Goal: Information Seeking & Learning: Learn about a topic

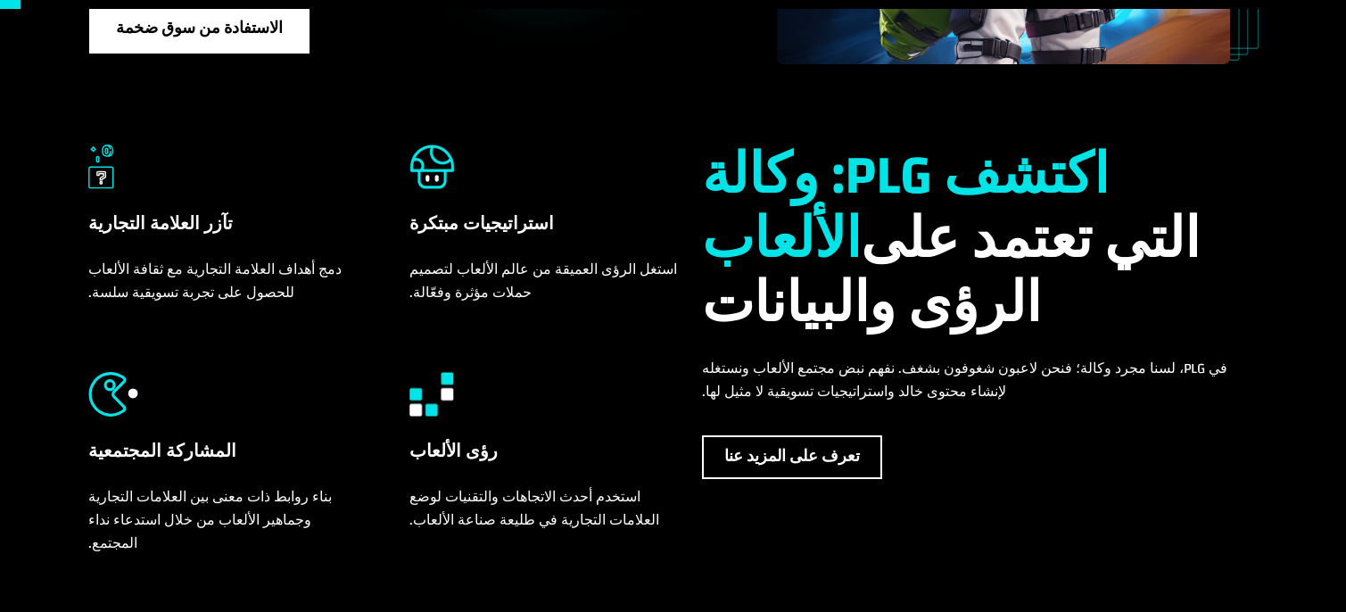
scroll to position [89, 0]
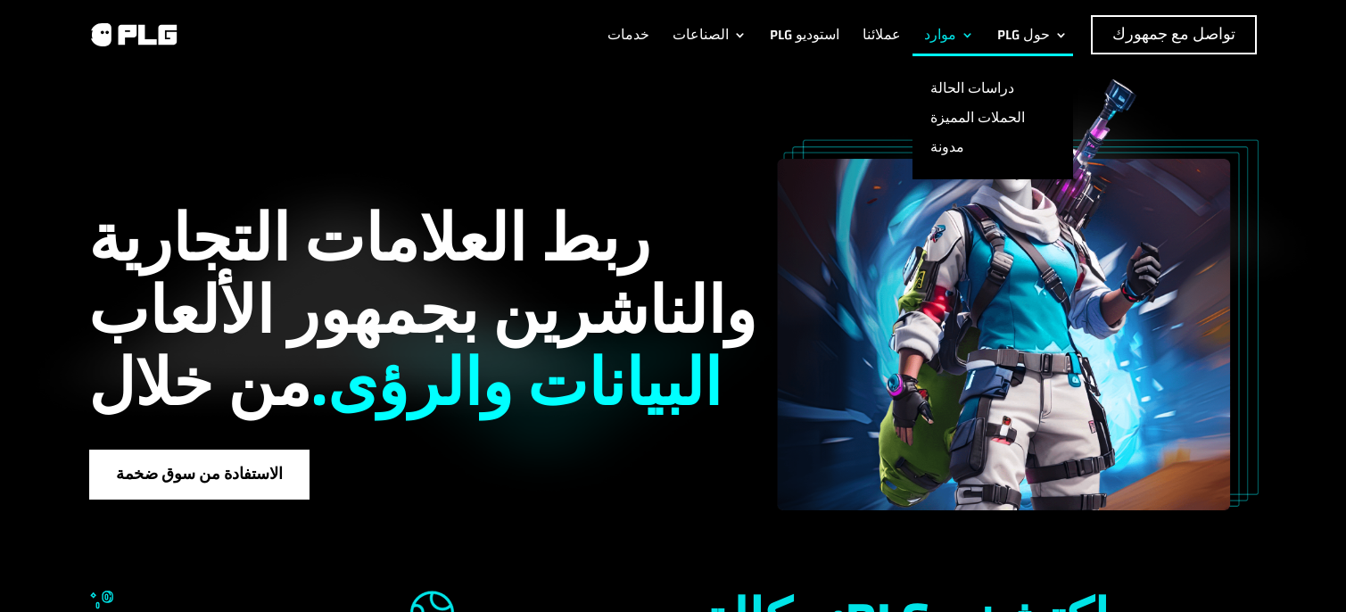
click at [951, 32] on li "موارد دراسات الحالة الحملات المميزة مدونة" at bounding box center [949, 34] width 73 height 39
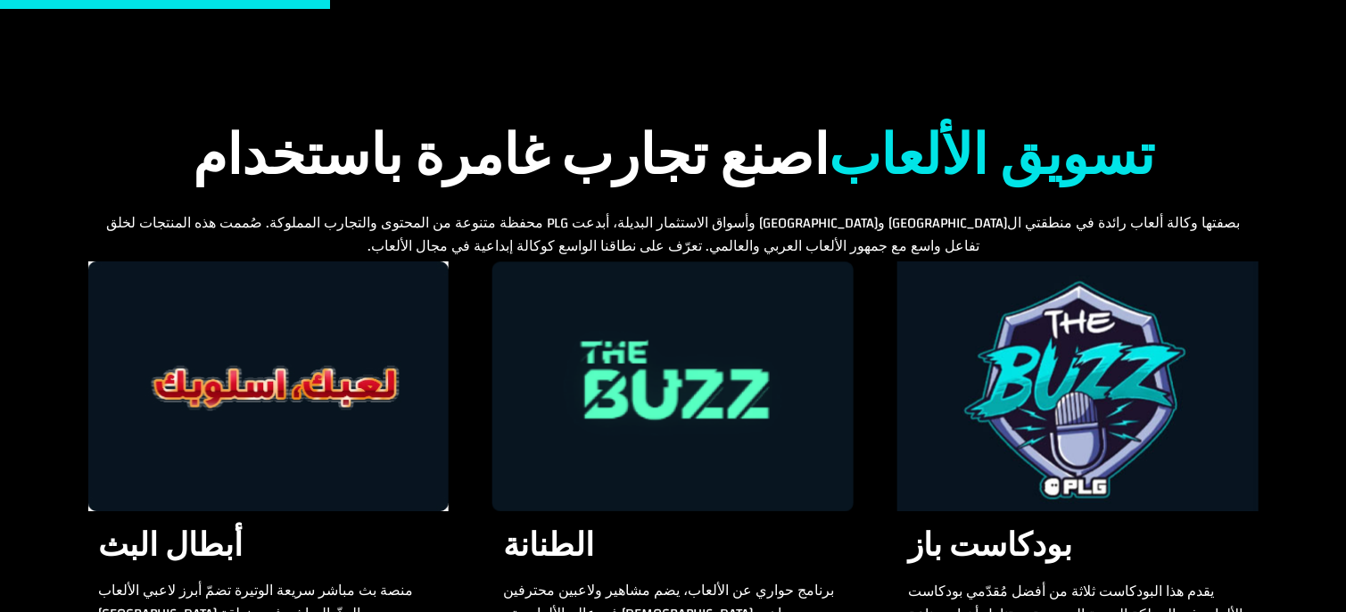
scroll to position [1517, 0]
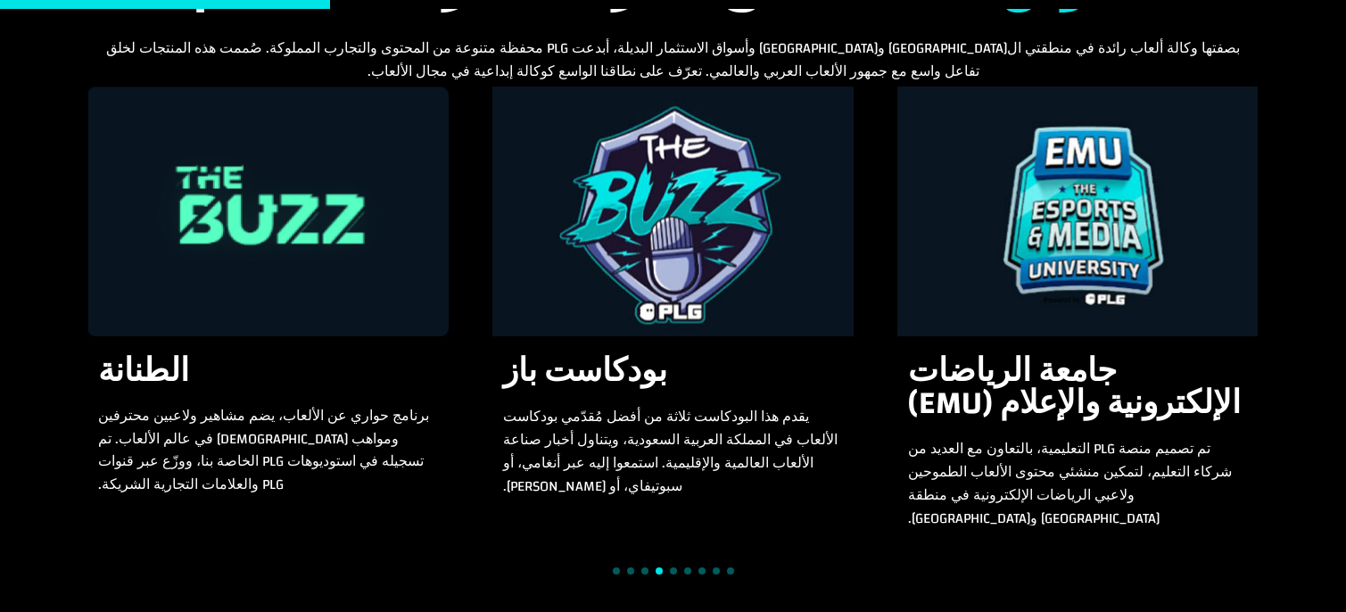
click at [675, 567] on span "Go to slide 5" at bounding box center [673, 570] width 7 height 7
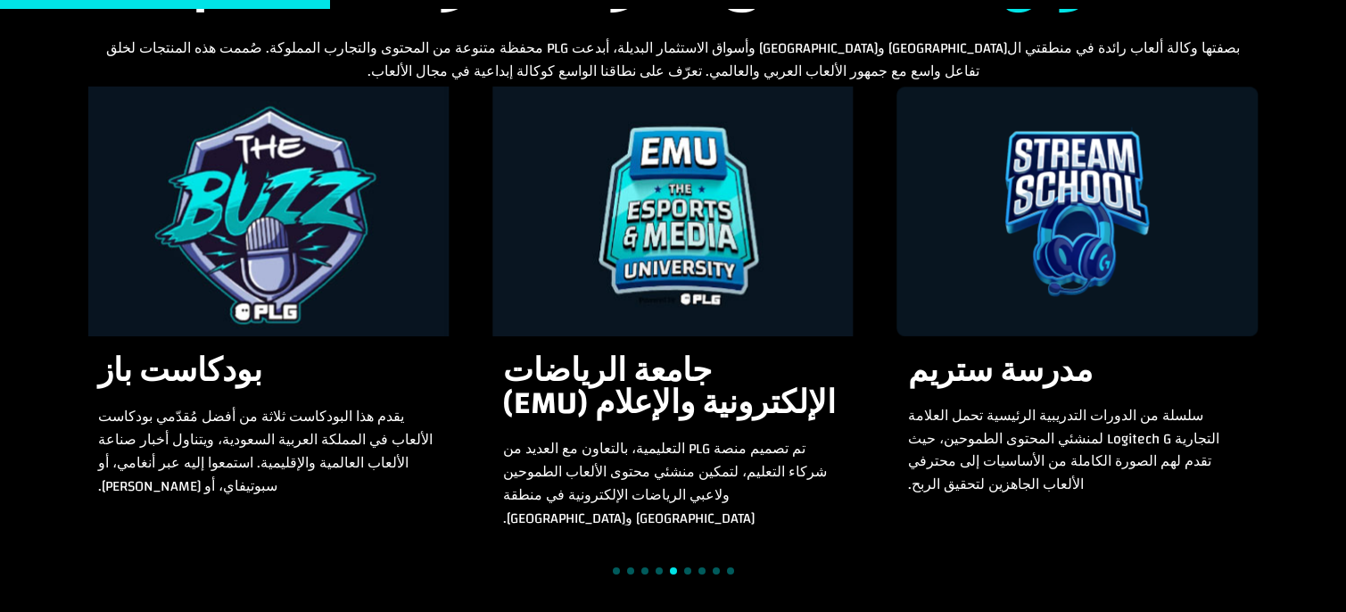
click at [680, 559] on div at bounding box center [673, 571] width 1171 height 24
click at [693, 559] on div at bounding box center [673, 571] width 1171 height 24
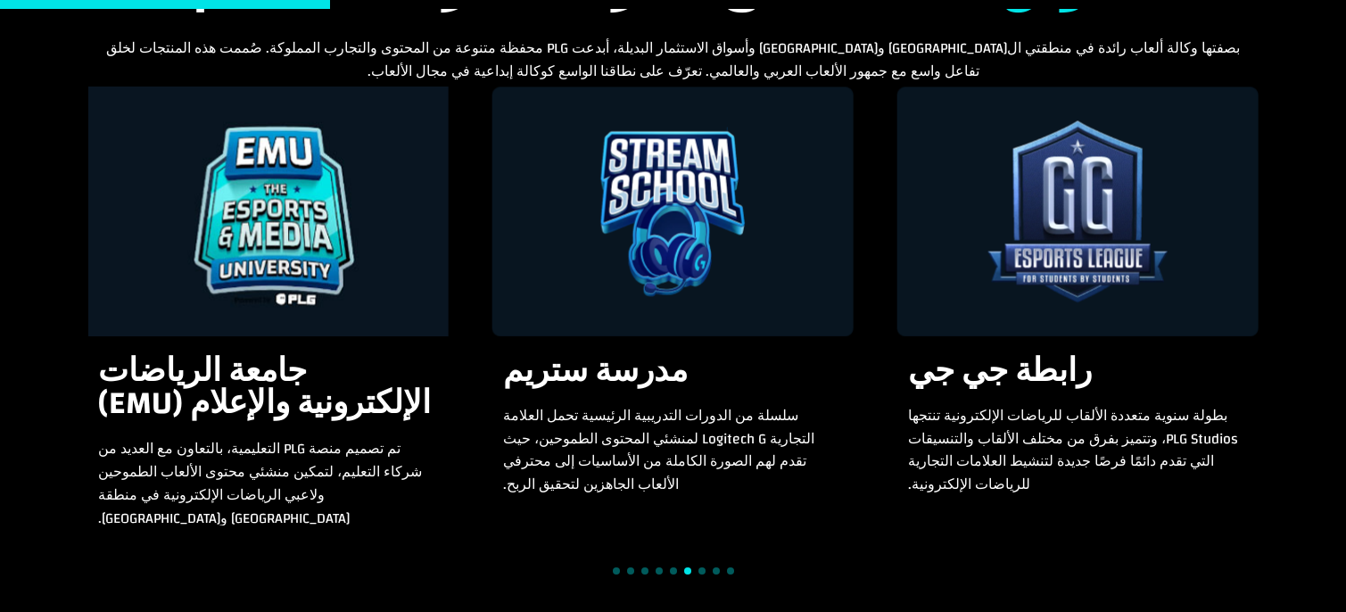
click at [663, 559] on div at bounding box center [673, 571] width 1171 height 24
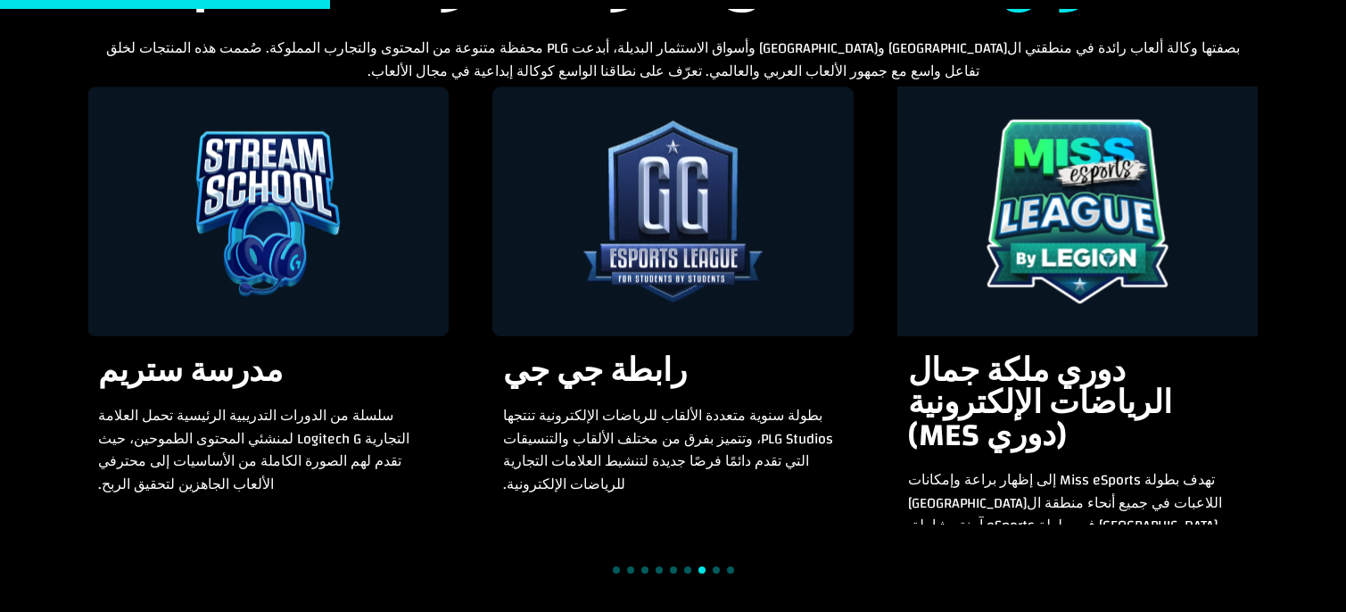
click at [667, 558] on div at bounding box center [673, 570] width 1171 height 24
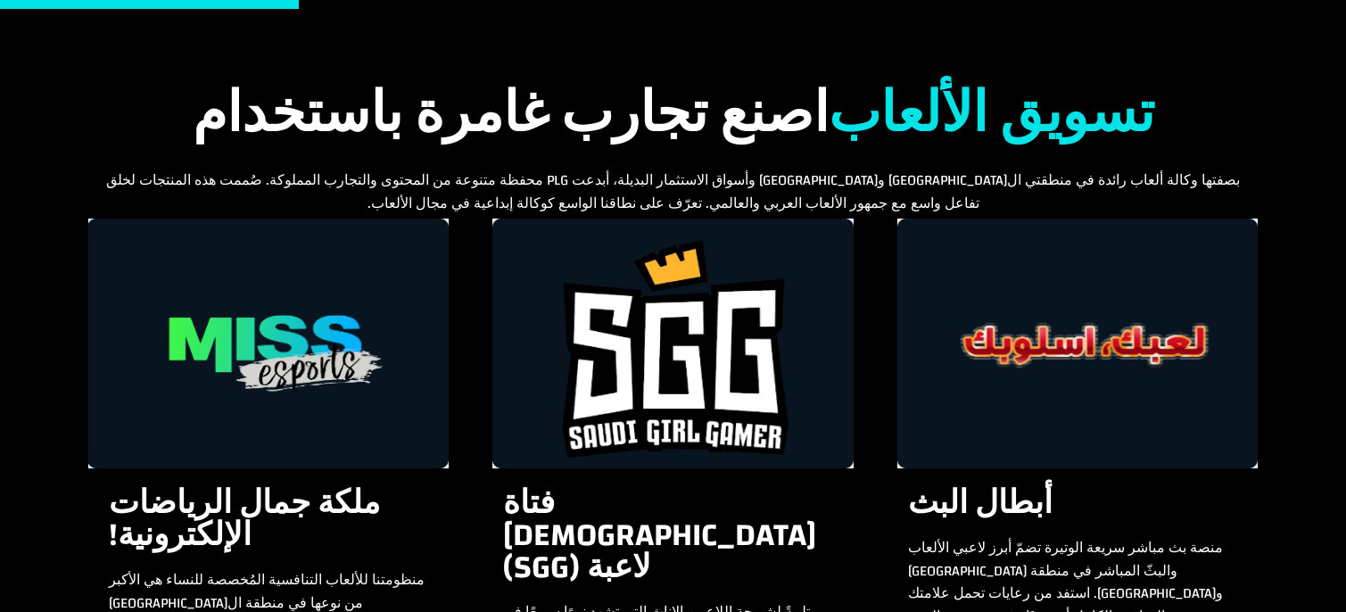
scroll to position [0, 0]
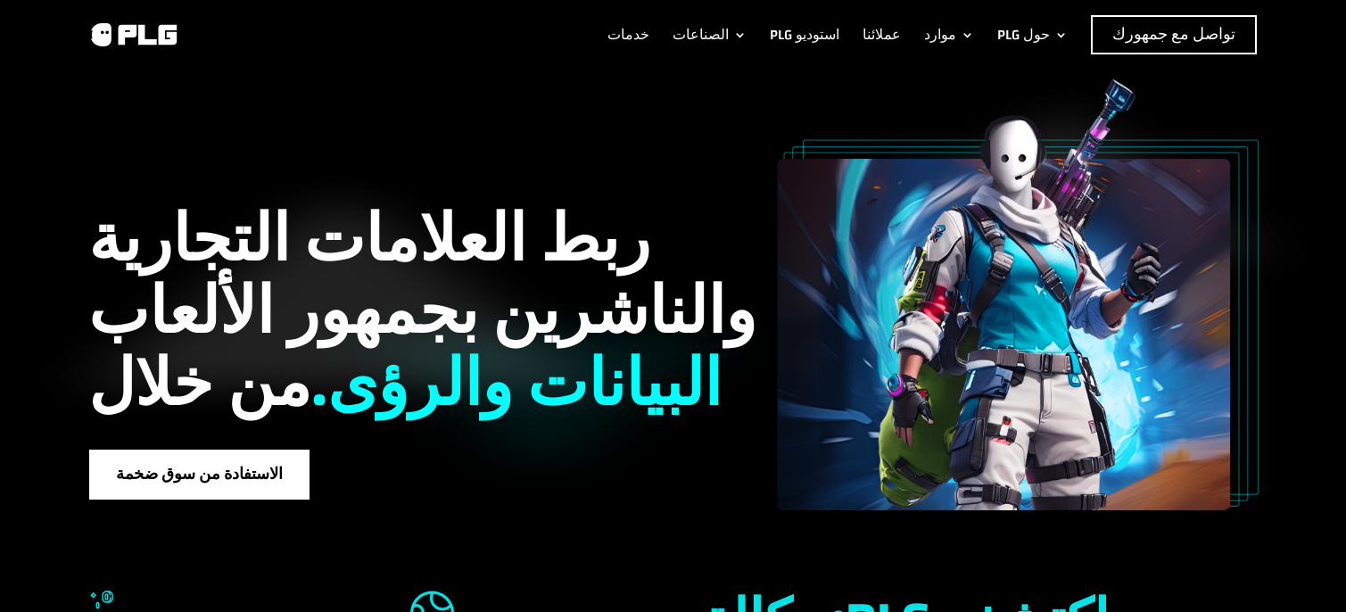
drag, startPoint x: 1110, startPoint y: 393, endPoint x: 1127, endPoint y: 95, distance: 299.4
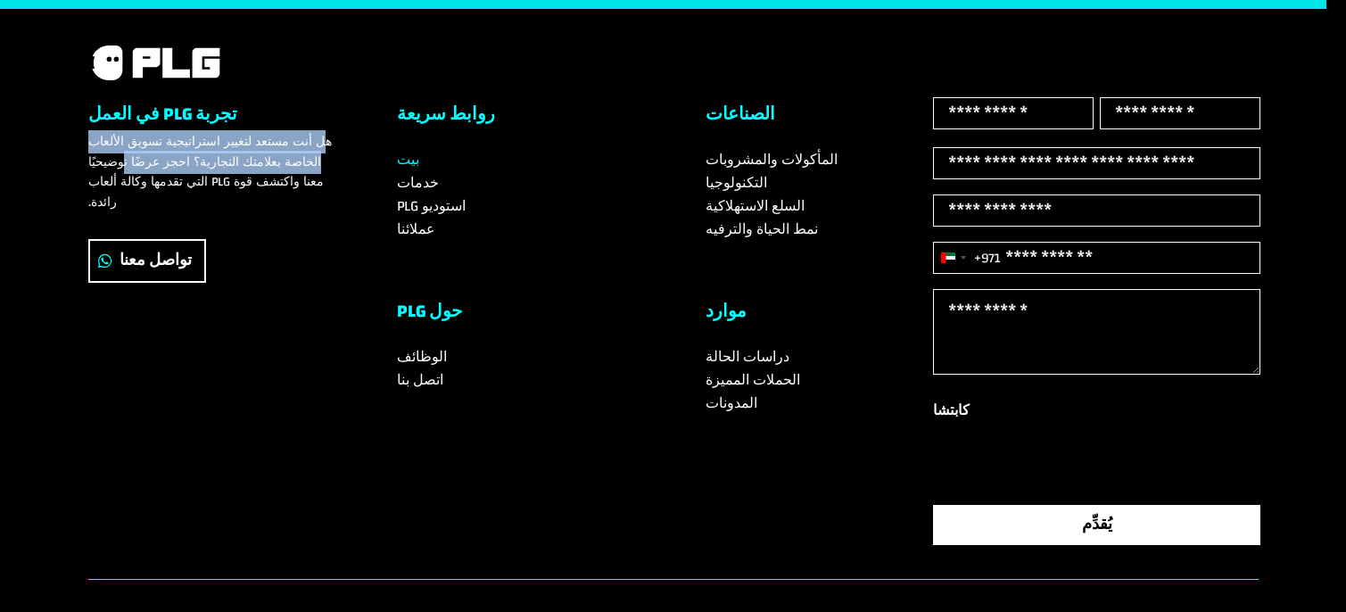
scroll to position [6039, 0]
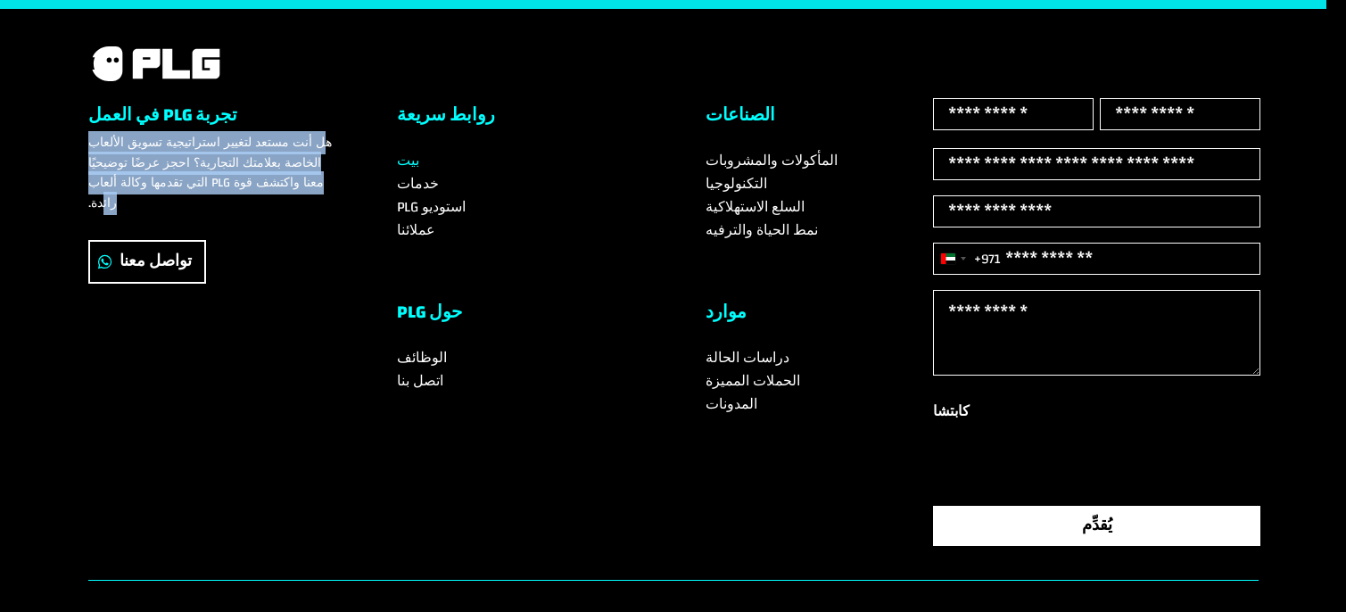
drag, startPoint x: 301, startPoint y: 112, endPoint x: 149, endPoint y: 181, distance: 166.9
click at [101, 181] on div "تجربة PLG في العمل هل أنت مستعد لتغيير استراتيجية تسويق الألعاب الخاصة بعلامتك …" at bounding box center [210, 169] width 244 height 142
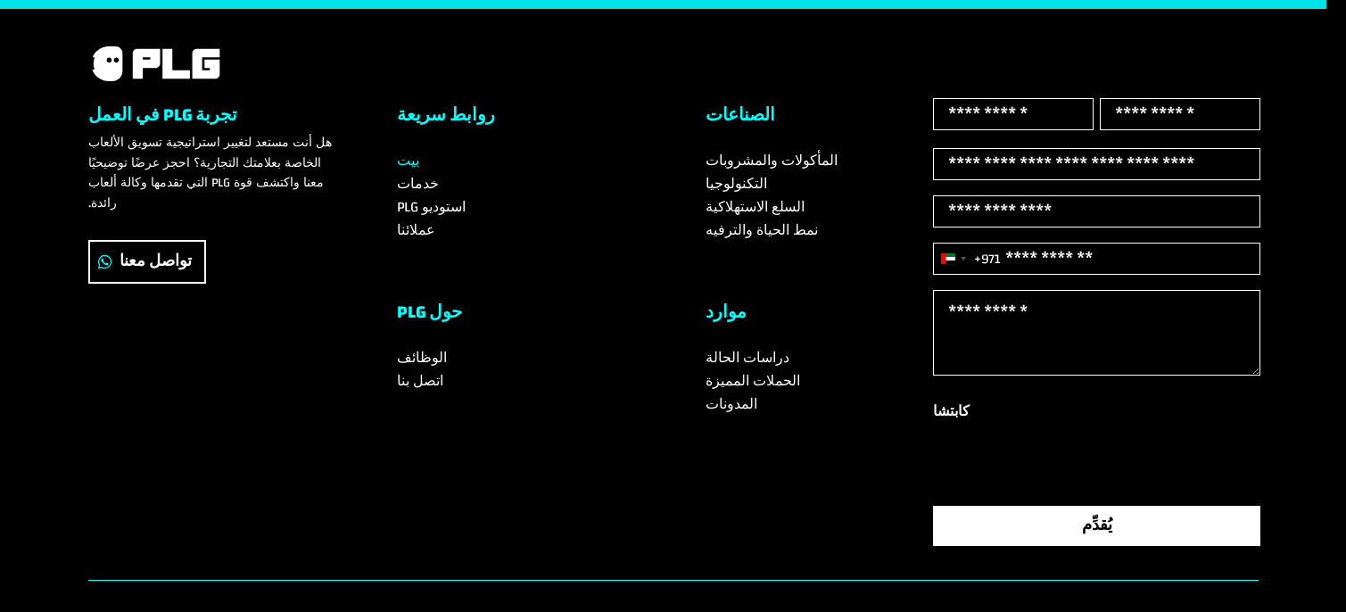
click at [328, 240] on div "تواصل معنا" at bounding box center [210, 262] width 244 height 44
click at [1014, 267] on input "هاتف (مطلوب)" at bounding box center [1097, 259] width 328 height 32
click at [973, 265] on button "الإمارات العربية المتحدة +971 +971" at bounding box center [967, 259] width 67 height 30
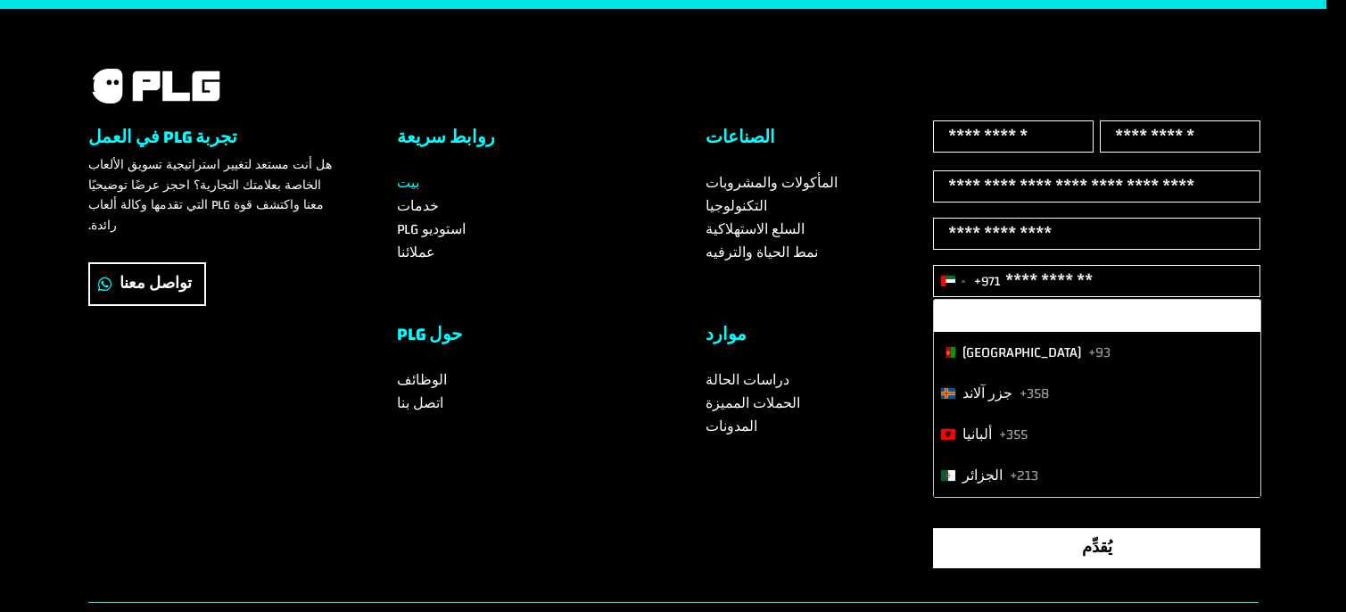
scroll to position [6062, 0]
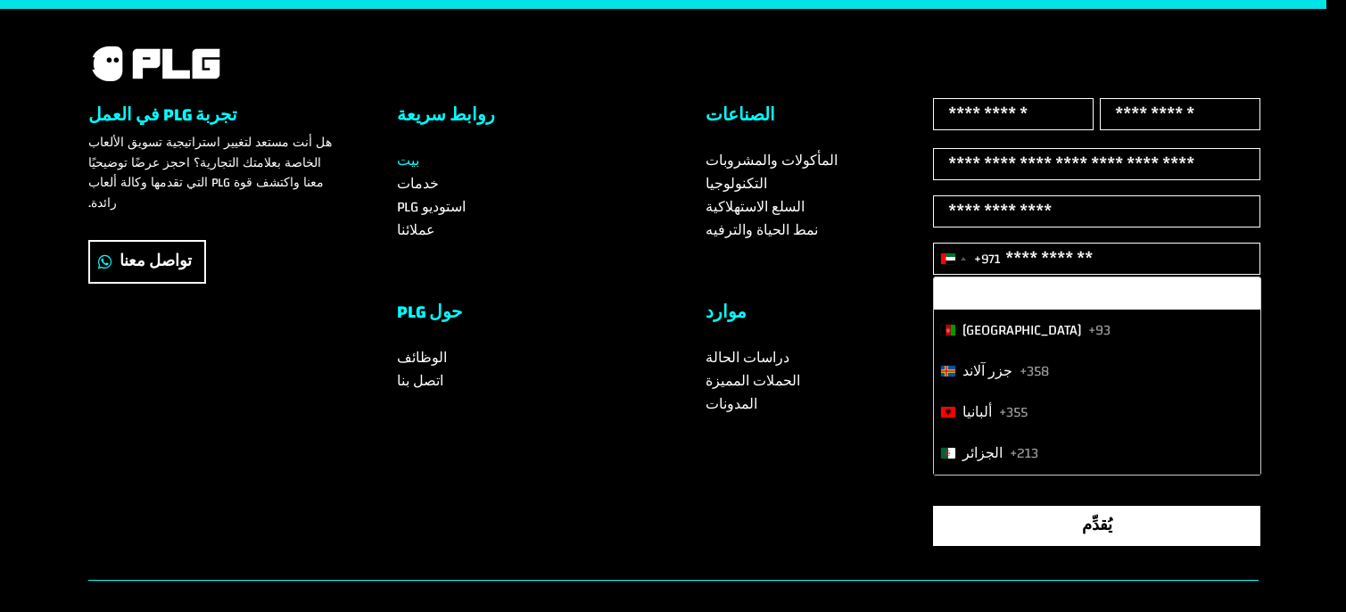
click at [960, 265] on div "الإمارات العربية المتحدة +971" at bounding box center [952, 259] width 37 height 30
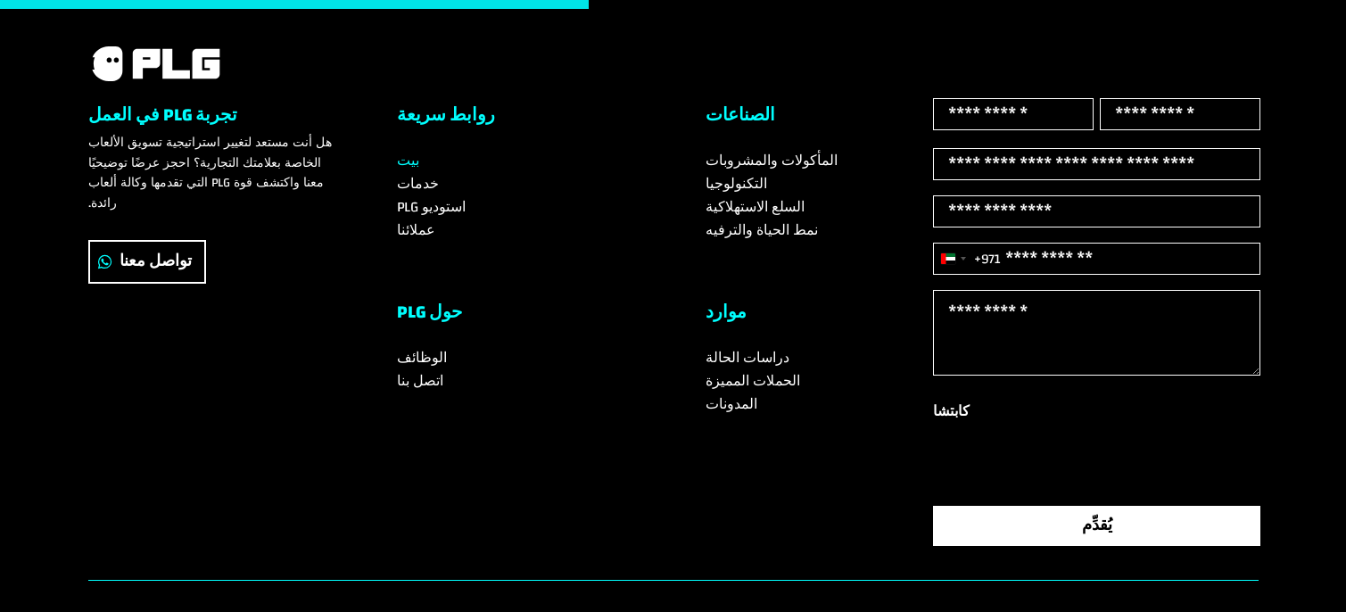
scroll to position [0, 0]
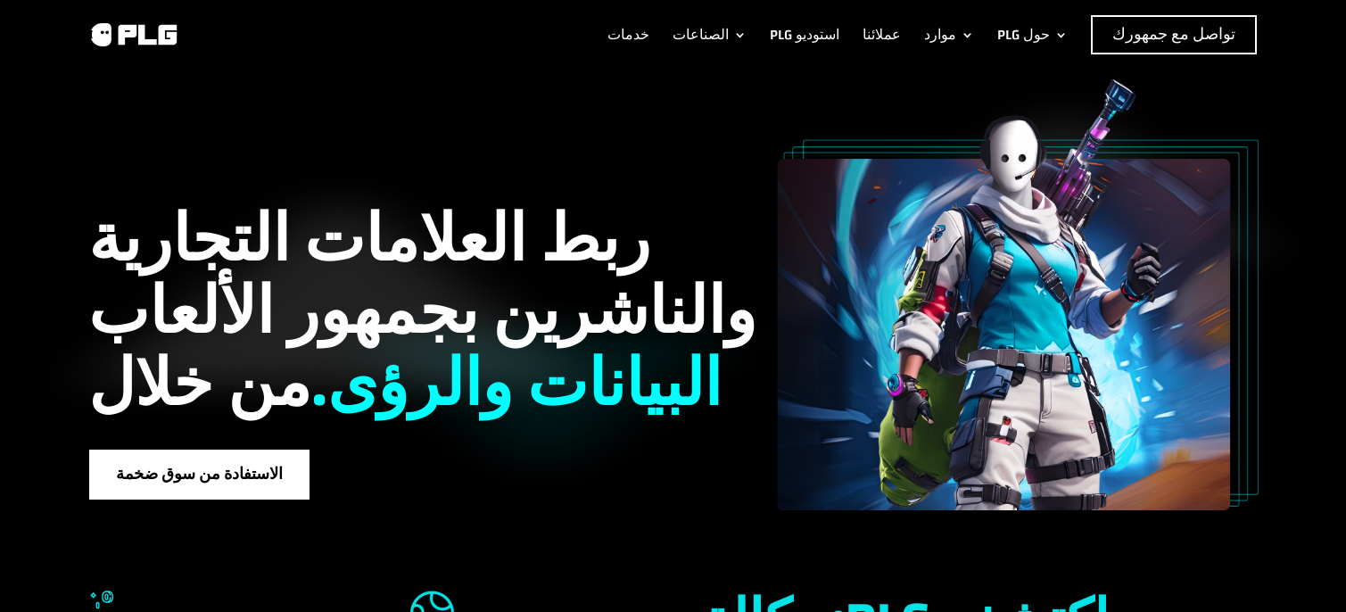
drag, startPoint x: 754, startPoint y: 559, endPoint x: 707, endPoint y: 107, distance: 454.8
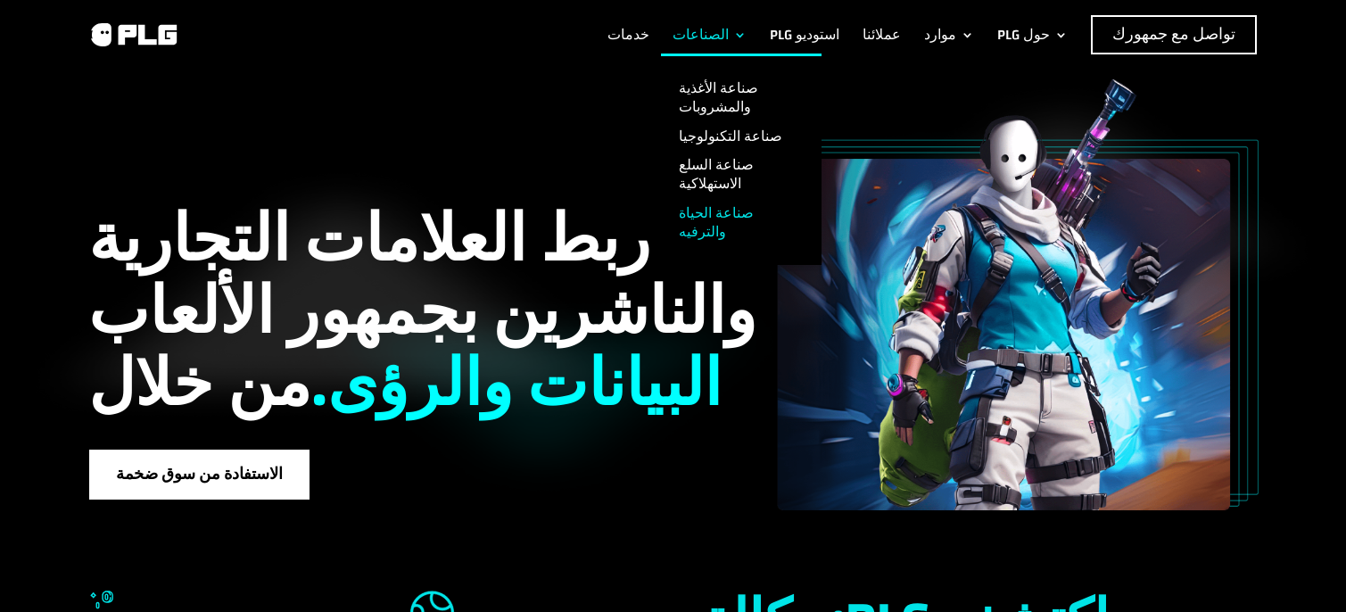
click at [754, 200] on font "صناعة الحياة والترفيه" at bounding box center [716, 223] width 75 height 46
